Goal: Task Accomplishment & Management: Manage account settings

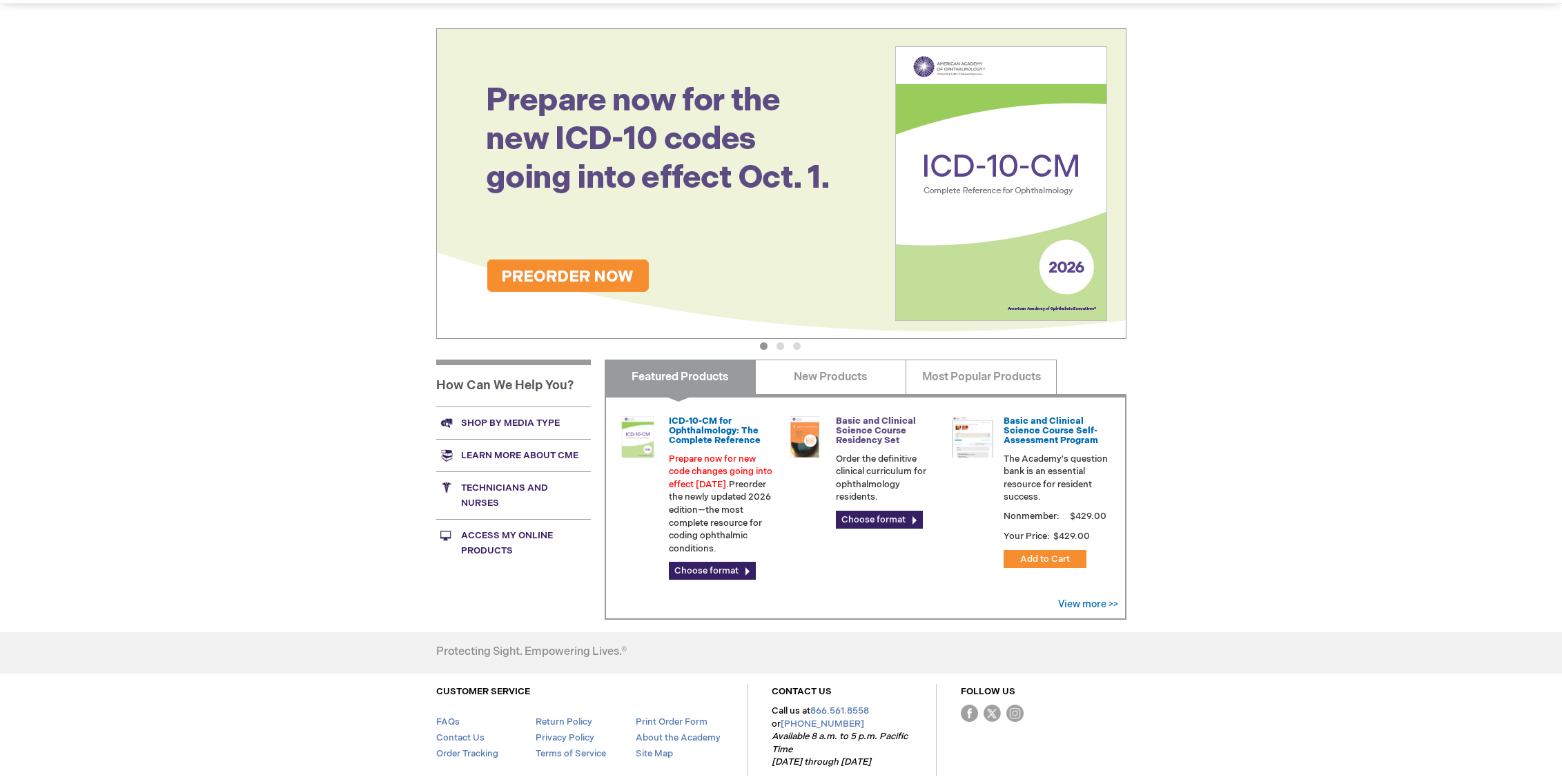
scroll to position [200, 0]
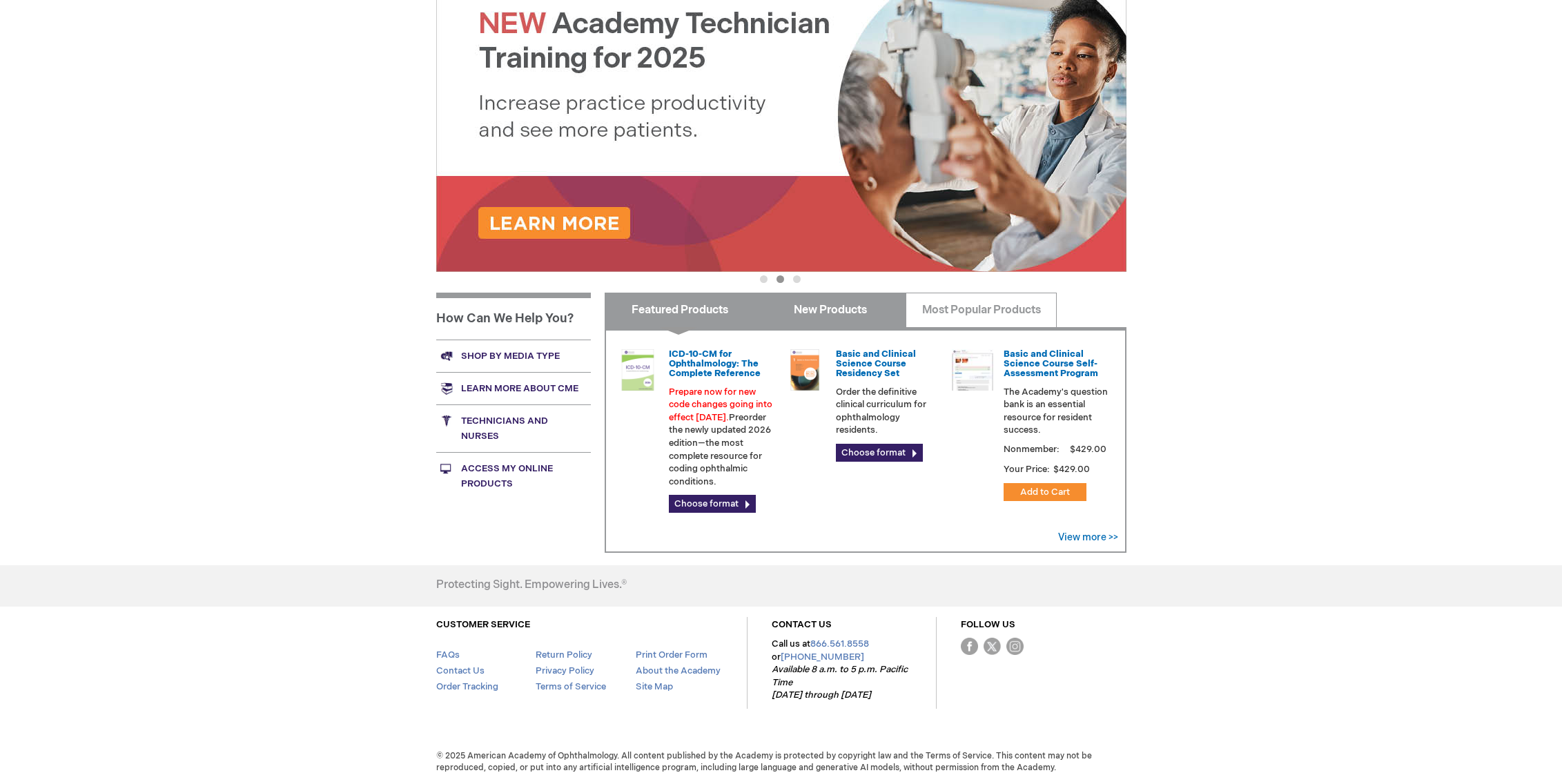
click at [862, 312] on link "New Products" at bounding box center [830, 310] width 151 height 34
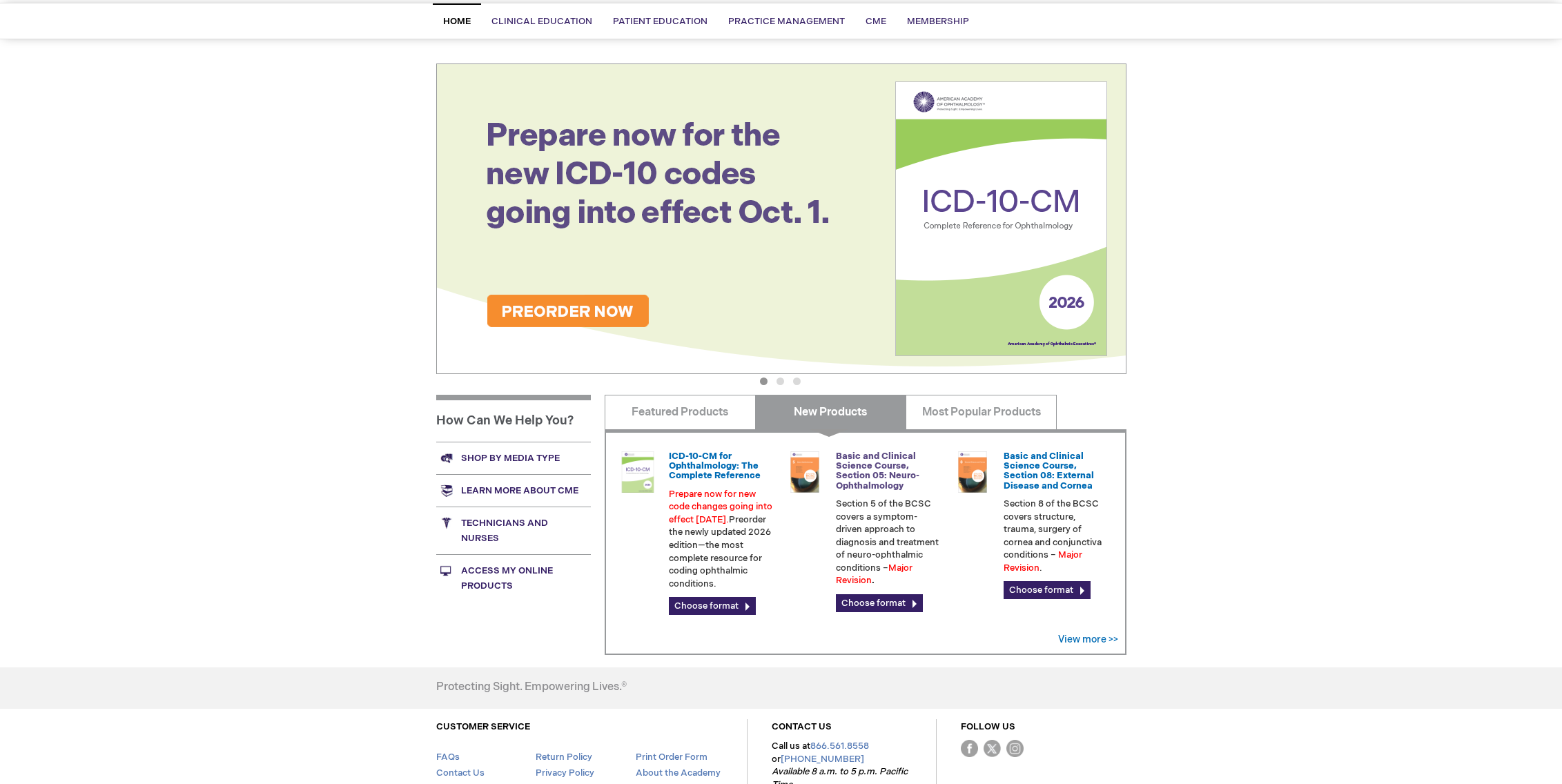
scroll to position [0, 0]
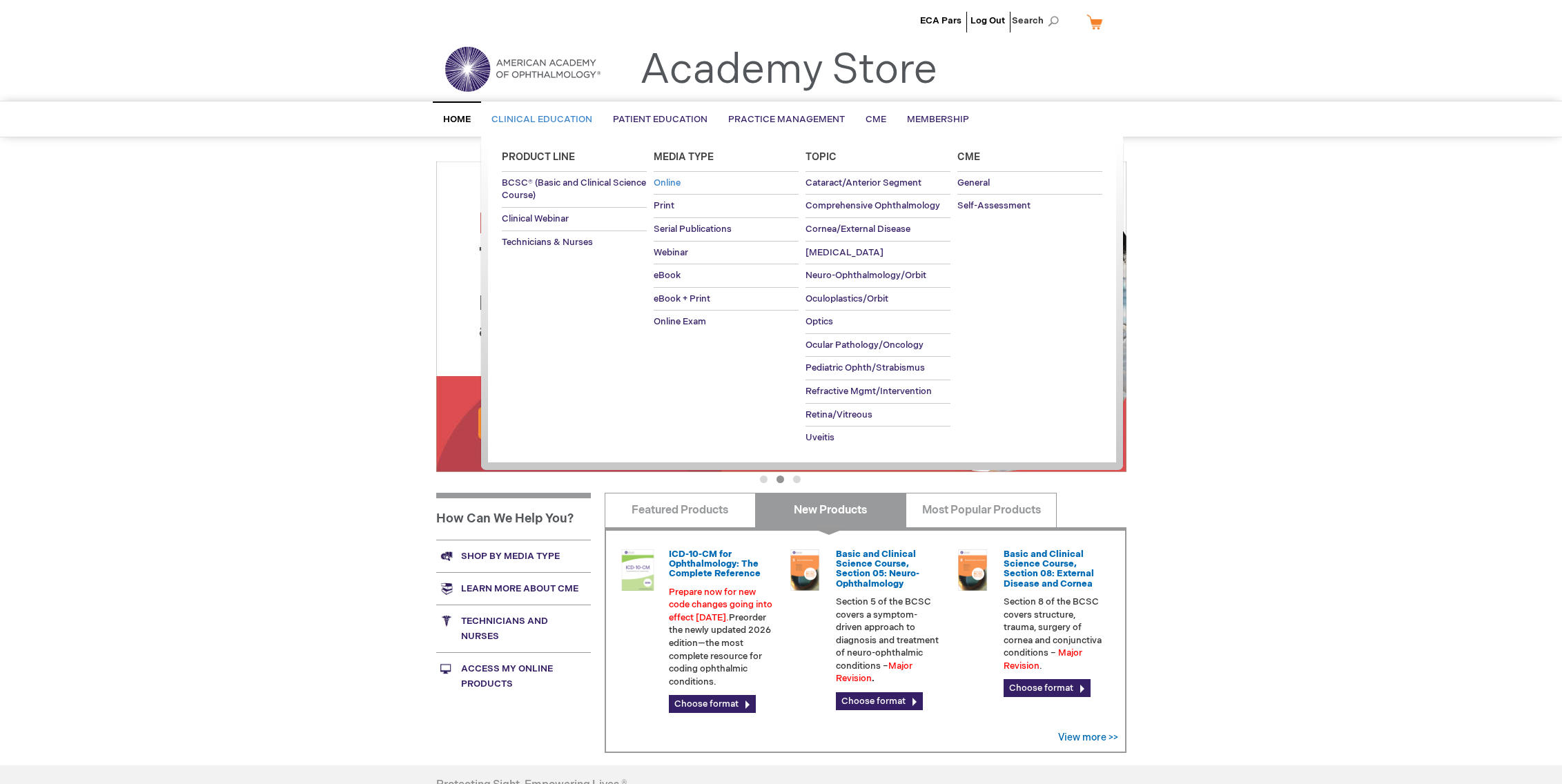
click at [666, 184] on span "Online" at bounding box center [666, 183] width 27 height 11
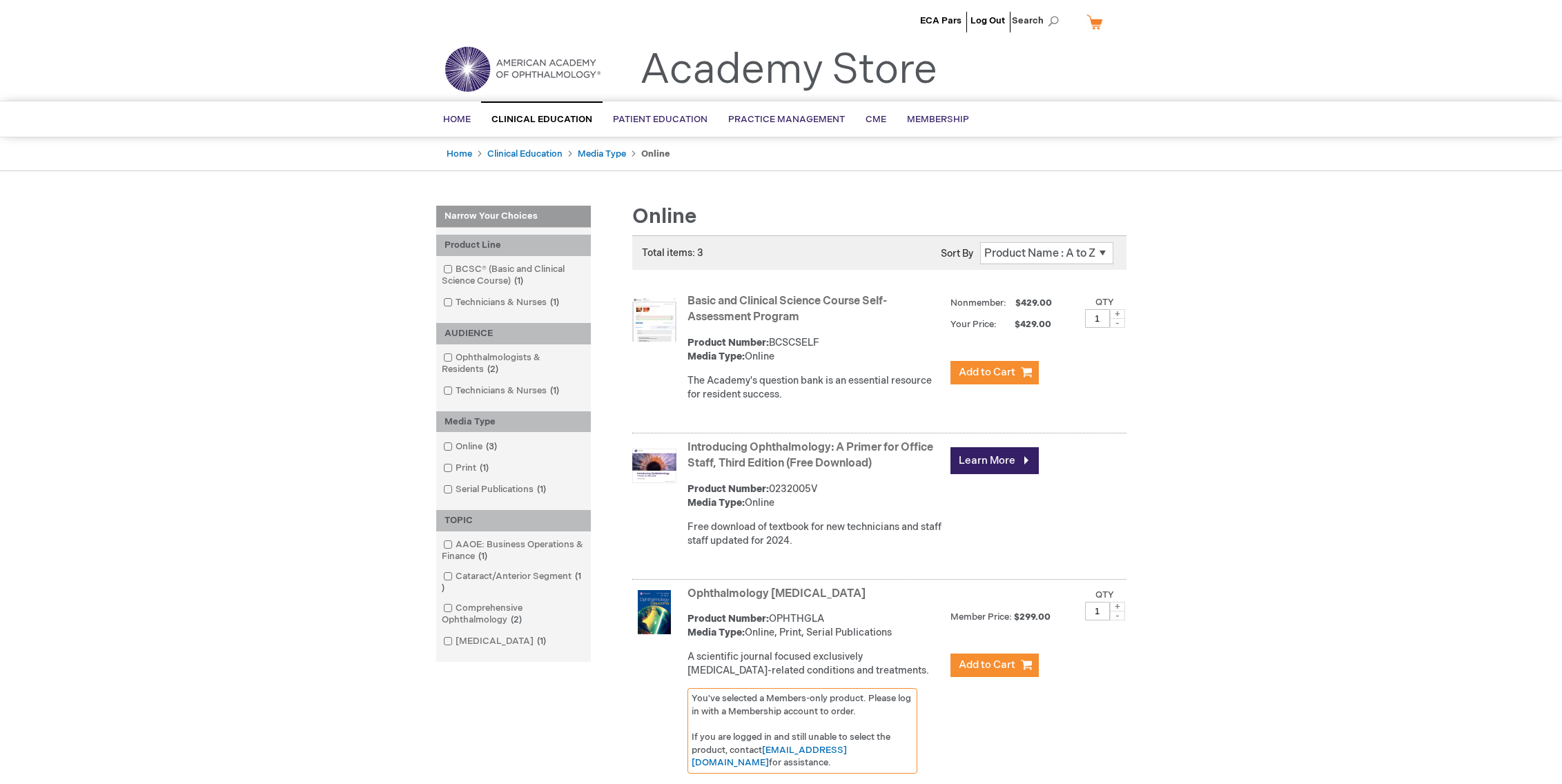
click at [1280, 283] on div "ECA Pars Log Out Search My Cart CLOSE RECENTLY ADDED ITEM(S) Close There are no…" at bounding box center [781, 521] width 1562 height 1041
click at [455, 116] on span "Home" at bounding box center [457, 119] width 27 height 11
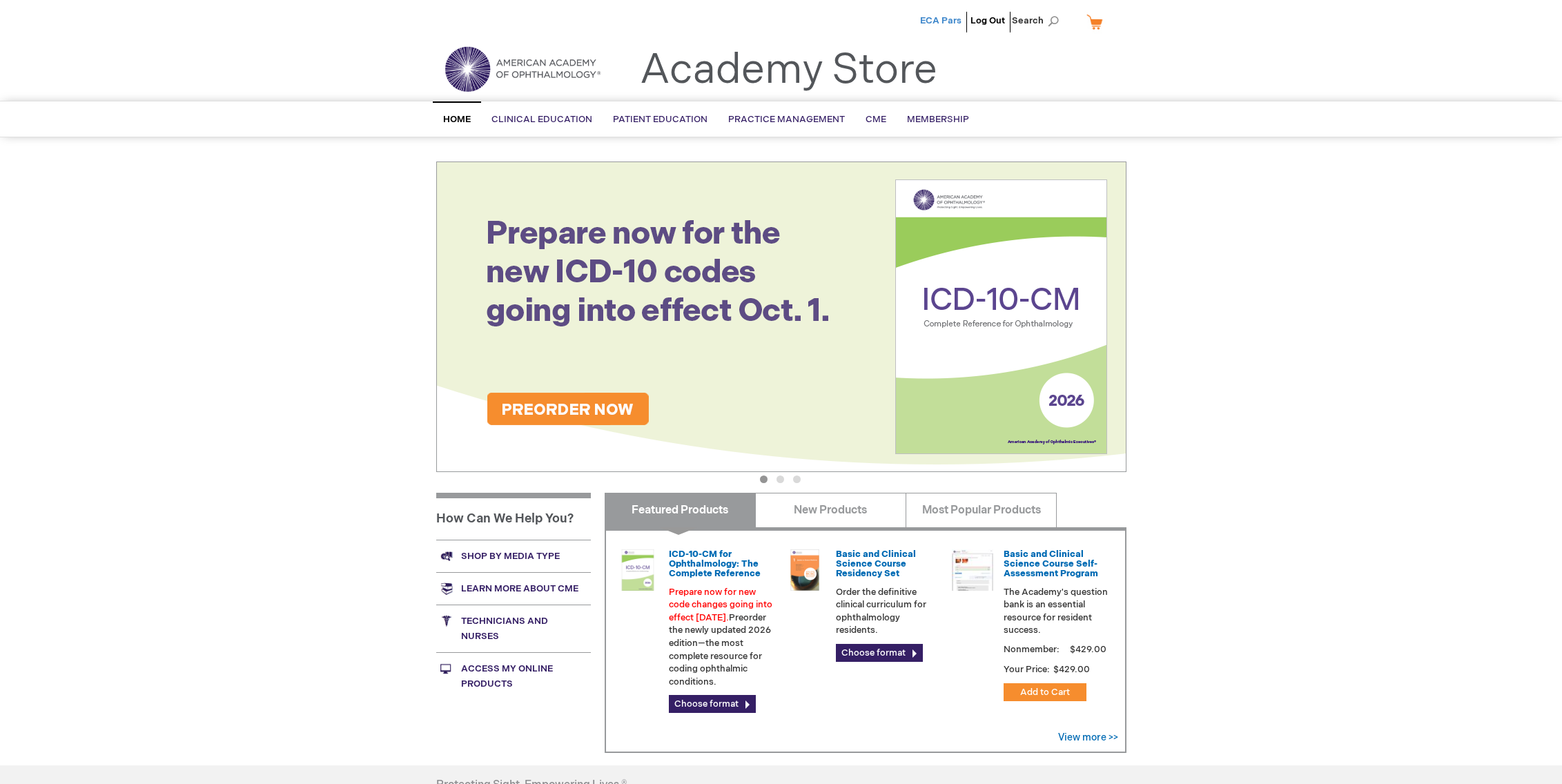
click at [946, 18] on span "ECA Pars" at bounding box center [940, 20] width 42 height 11
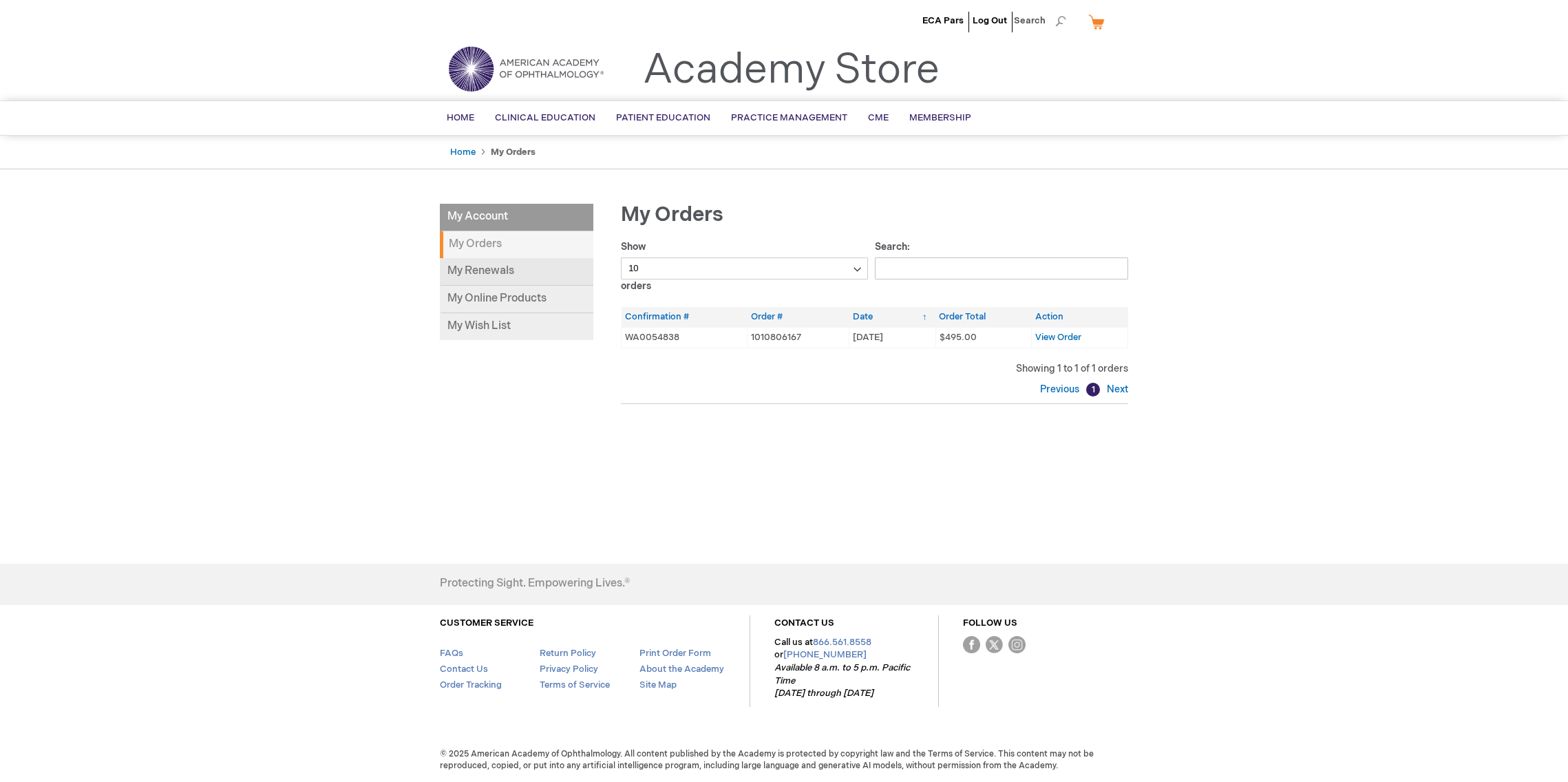
click at [502, 268] on link "My Renewals" at bounding box center [516, 272] width 154 height 27
click at [516, 299] on link "My Online Products" at bounding box center [516, 299] width 154 height 27
